Goal: Check status: Check status

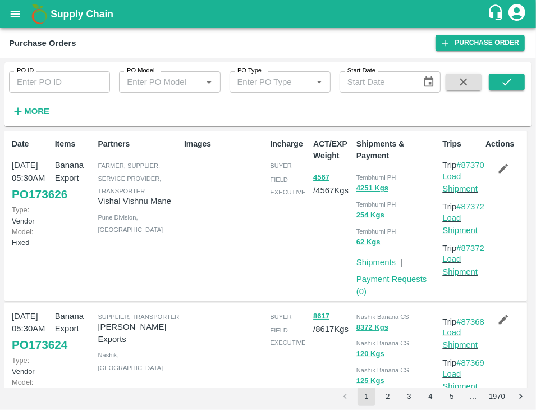
click at [69, 86] on input "PO ID" at bounding box center [59, 81] width 101 height 21
paste input "172811"
type input "172811"
click at [518, 86] on button "submit" at bounding box center [507, 82] width 36 height 17
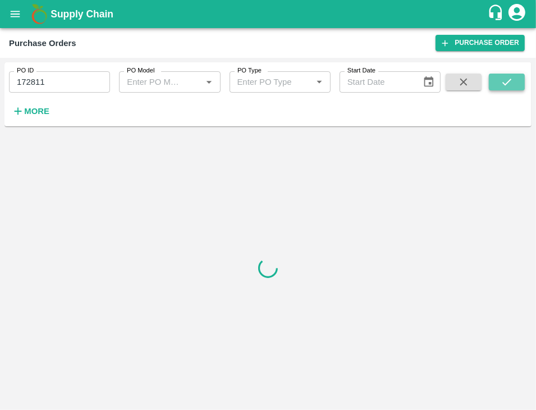
click at [518, 86] on button "submit" at bounding box center [507, 82] width 36 height 17
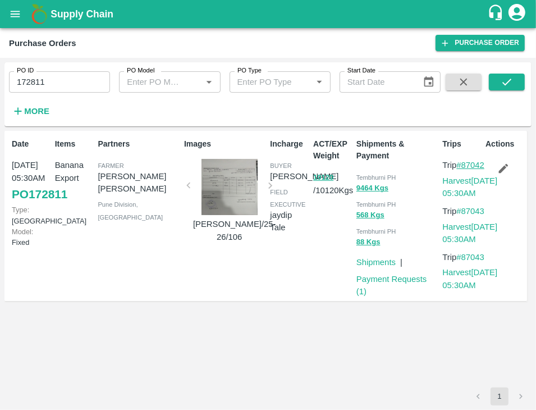
click at [465, 170] on link "#87042" at bounding box center [471, 165] width 28 height 9
